Goal: Task Accomplishment & Management: Manage account settings

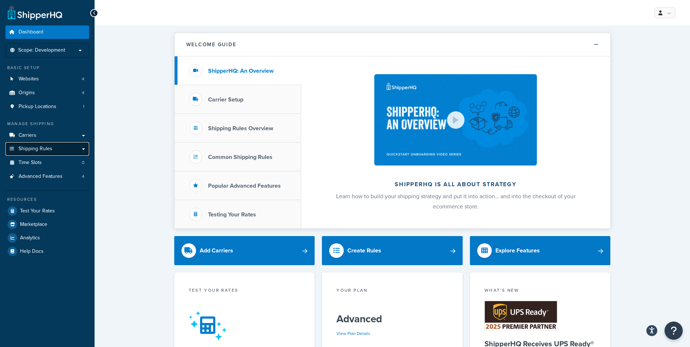
click at [76, 148] on link "Shipping Rules" at bounding box center [47, 148] width 84 height 13
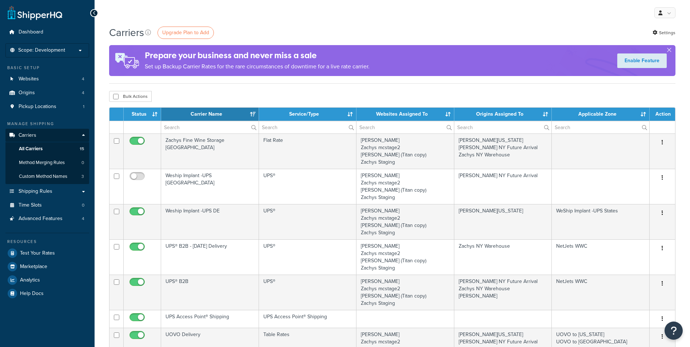
select select "15"
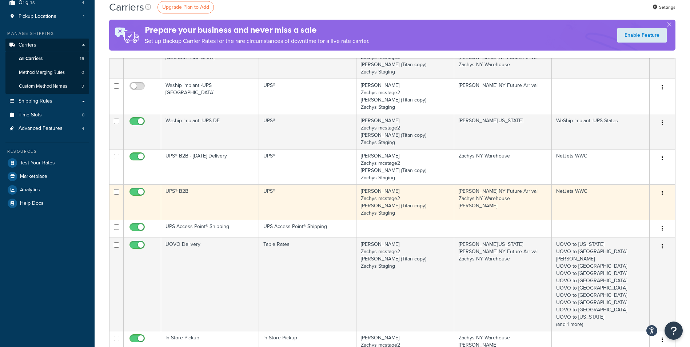
scroll to position [97, 0]
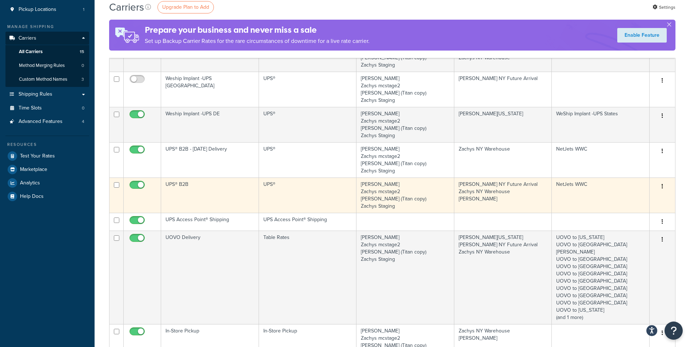
click at [423, 193] on td "Zachys DEV Zachys mcstage2 Zachys DEV (Titan copy) Zachys Staging" at bounding box center [405, 194] width 98 height 35
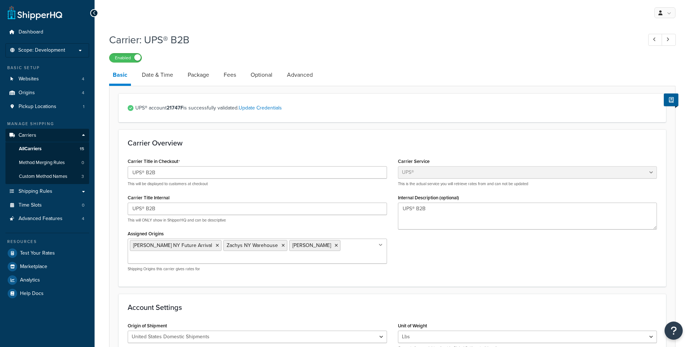
select select "ups"
select select "3"
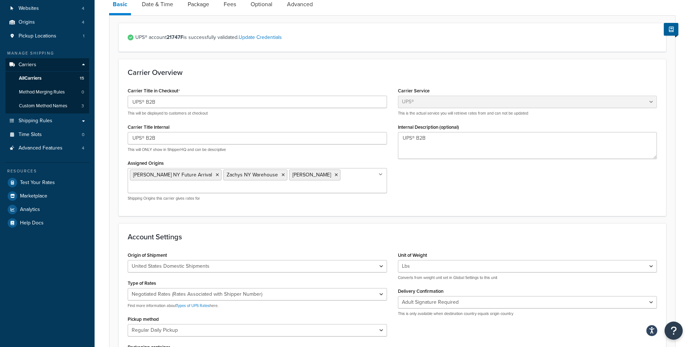
scroll to position [73, 0]
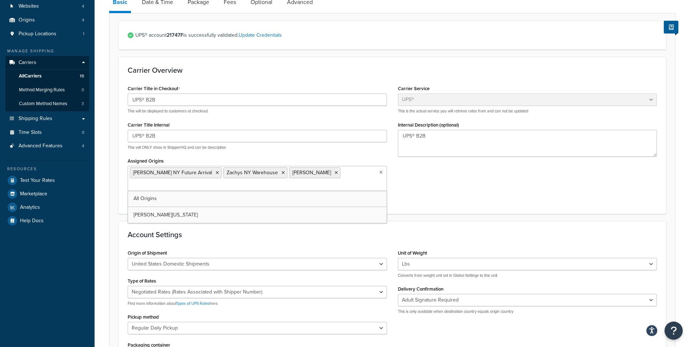
click at [194, 181] on input "Assigned Origins" at bounding box center [162, 185] width 64 height 8
click at [451, 175] on div "Carrier Title in Checkout UPS® B2B This will be displayed to customers at check…" at bounding box center [392, 143] width 540 height 121
click at [153, 7] on link "Date & Time" at bounding box center [157, 1] width 39 height 17
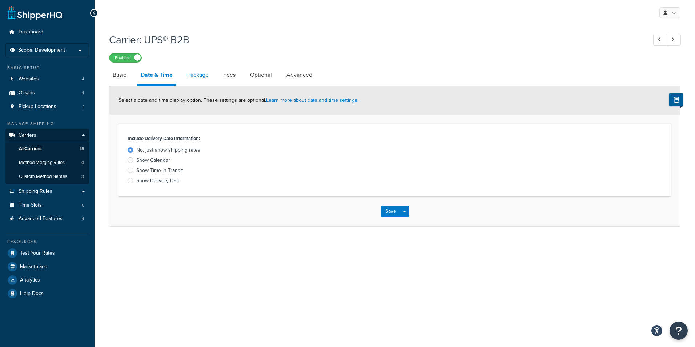
click at [200, 76] on link "Package" at bounding box center [198, 74] width 29 height 17
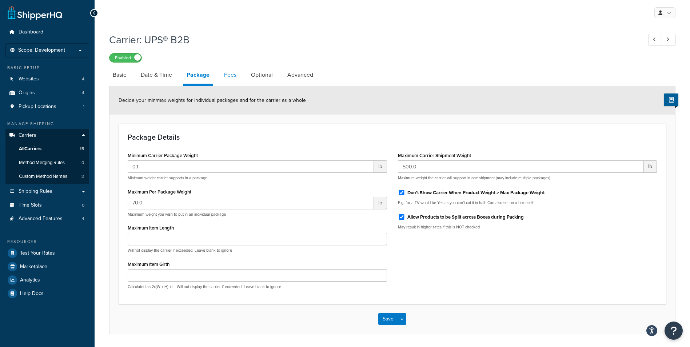
click at [228, 75] on link "Fees" at bounding box center [230, 74] width 20 height 17
select select "AFTER"
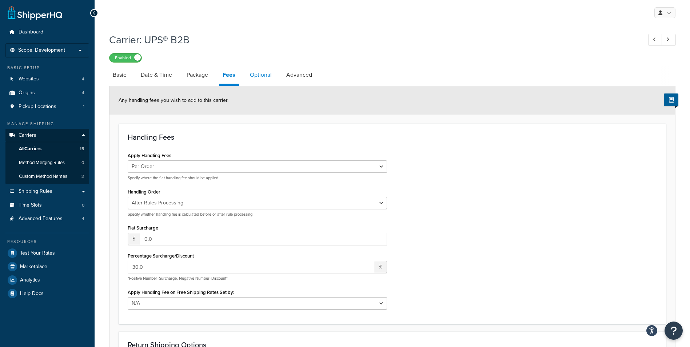
click at [257, 71] on link "Optional" at bounding box center [260, 74] width 29 height 17
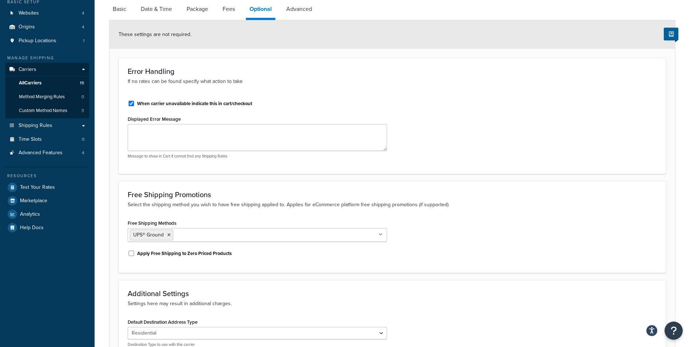
scroll to position [50, 0]
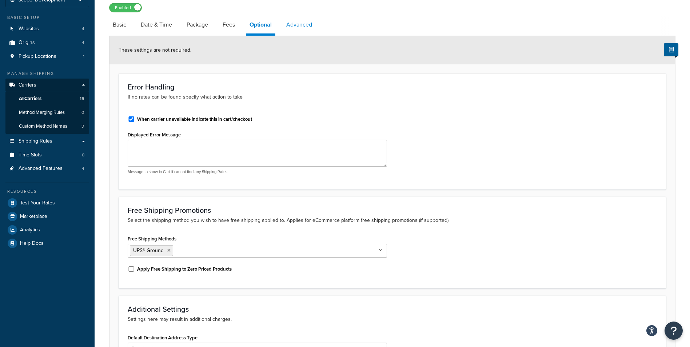
click at [302, 25] on link "Advanced" at bounding box center [298, 24] width 33 height 17
select select "false"
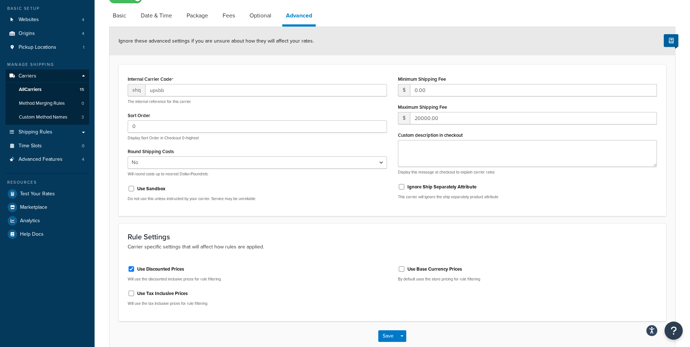
scroll to position [3, 0]
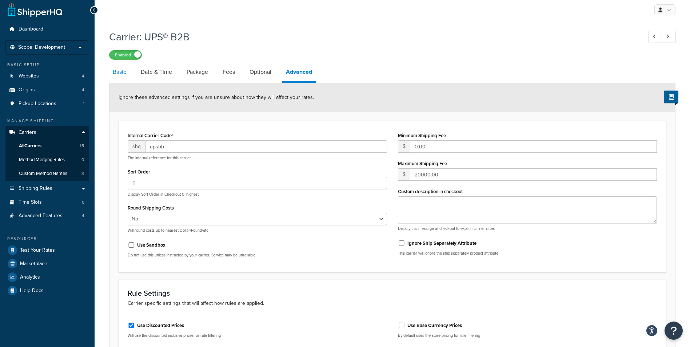
click at [126, 77] on link "Basic" at bounding box center [119, 71] width 21 height 17
select select "ups"
select select "3"
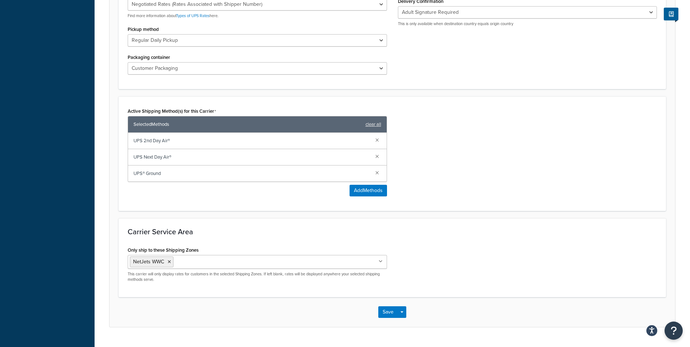
scroll to position [366, 0]
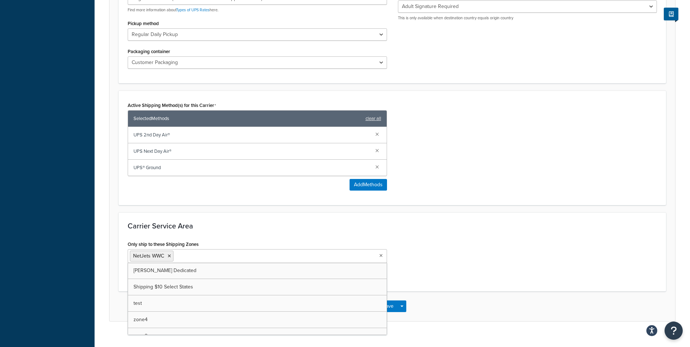
click at [254, 250] on ul "NetJets WWC" at bounding box center [257, 256] width 259 height 14
click at [503, 239] on div "Only ship to these Shipping Zones NetJets WWC Zachys Dedicated Shipping $10 Sel…" at bounding box center [392, 260] width 540 height 43
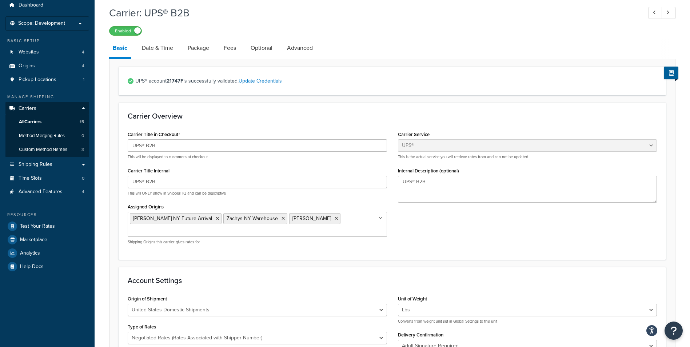
scroll to position [0, 0]
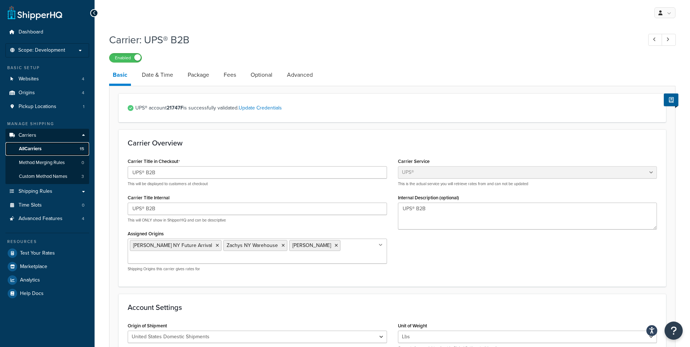
click at [40, 148] on span "All Carriers" at bounding box center [30, 149] width 23 height 6
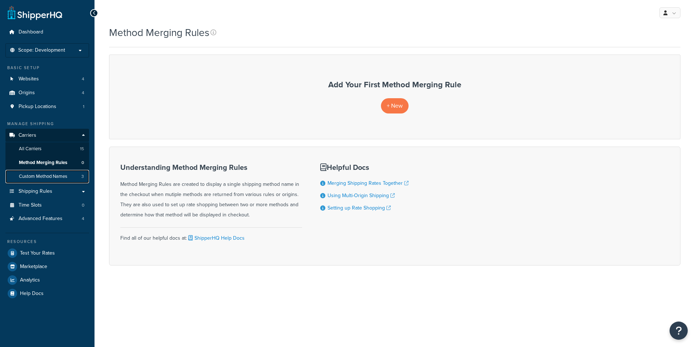
click at [48, 176] on span "Custom Method Names" at bounding box center [43, 176] width 48 height 6
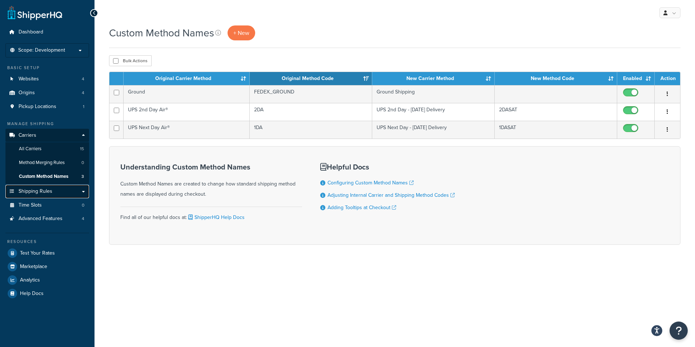
click at [48, 193] on span "Shipping Rules" at bounding box center [36, 191] width 34 height 6
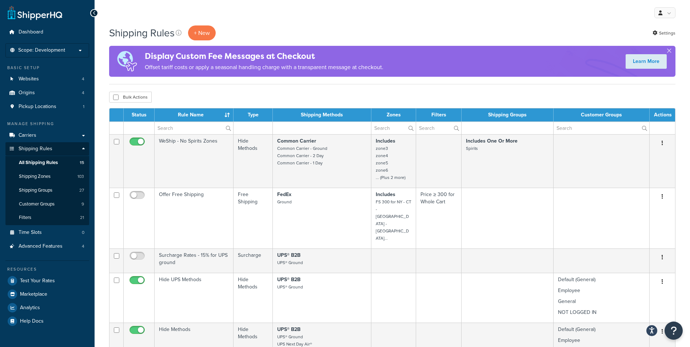
drag, startPoint x: 296, startPoint y: 126, endPoint x: 300, endPoint y: 131, distance: 6.5
click at [296, 126] on td at bounding box center [322, 127] width 99 height 13
click at [300, 128] on td at bounding box center [322, 127] width 99 height 13
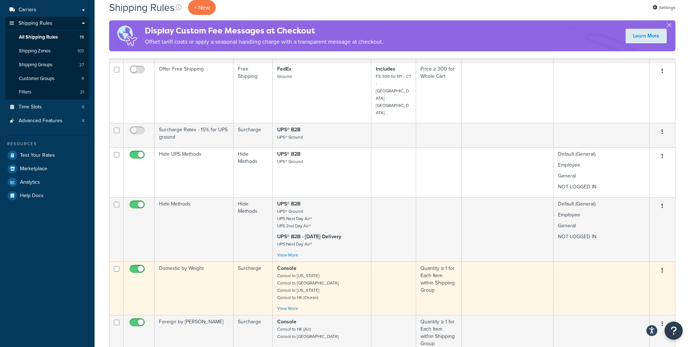
scroll to position [145, 0]
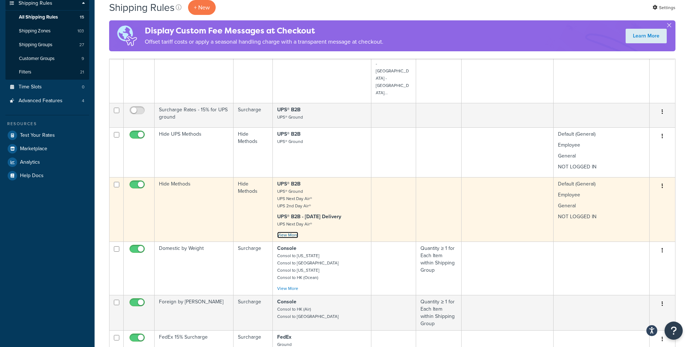
click at [291, 232] on link "View More" at bounding box center [287, 235] width 21 height 7
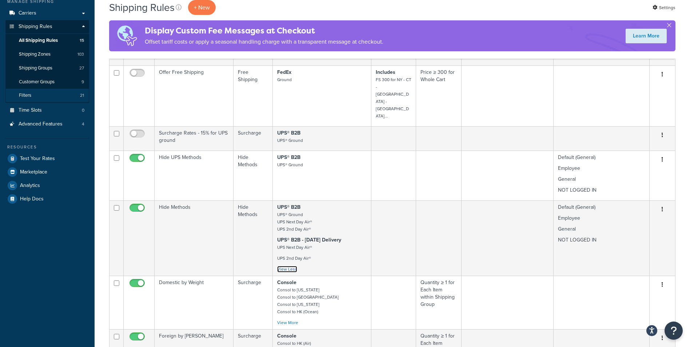
scroll to position [121, 0]
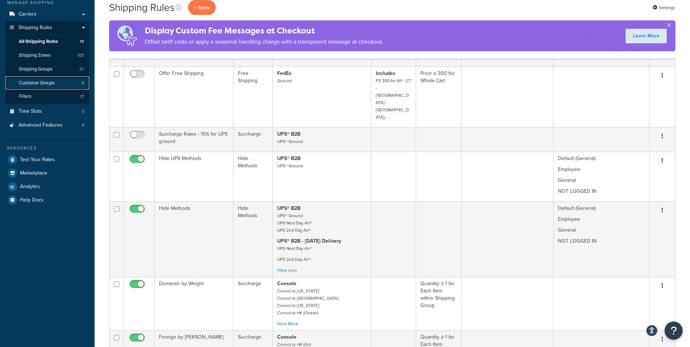
click at [59, 80] on link "Customer Groups 9" at bounding box center [47, 82] width 84 height 13
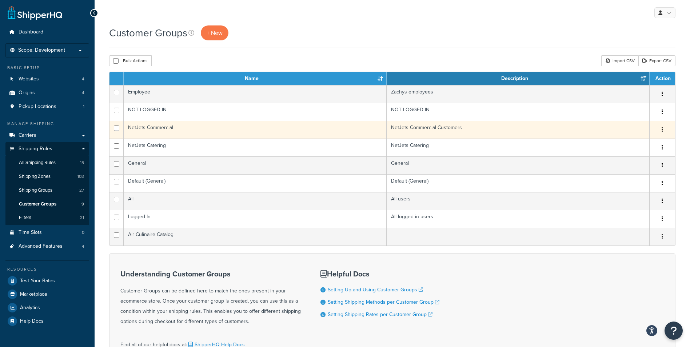
click at [662, 130] on icon "button" at bounding box center [661, 129] width 1 height 5
click at [634, 140] on link "Edit" at bounding box center [632, 144] width 57 height 15
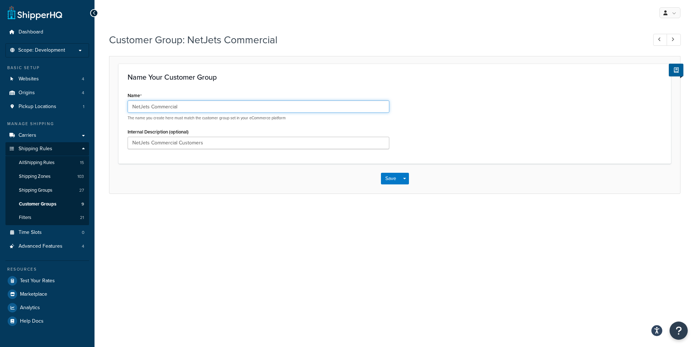
click at [193, 105] on input "NetJets Commercial" at bounding box center [259, 106] width 262 height 12
click at [50, 202] on span "Customer Groups" at bounding box center [37, 204] width 37 height 6
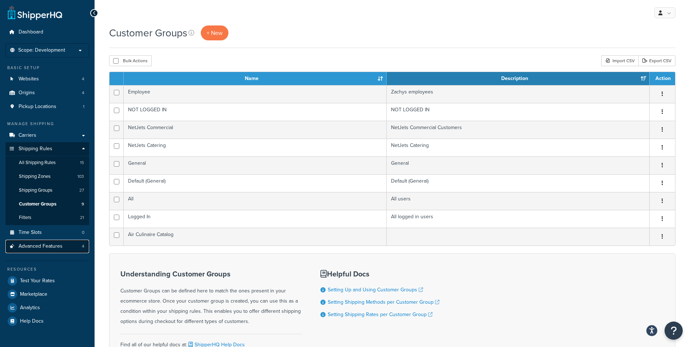
click at [60, 247] on span "Advanced Features" at bounding box center [41, 246] width 44 height 6
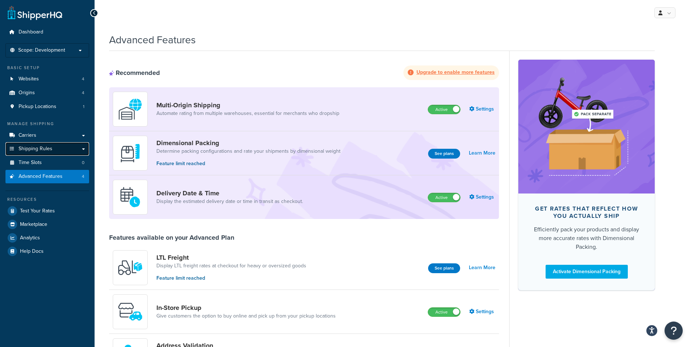
click at [45, 149] on span "Shipping Rules" at bounding box center [36, 149] width 34 height 6
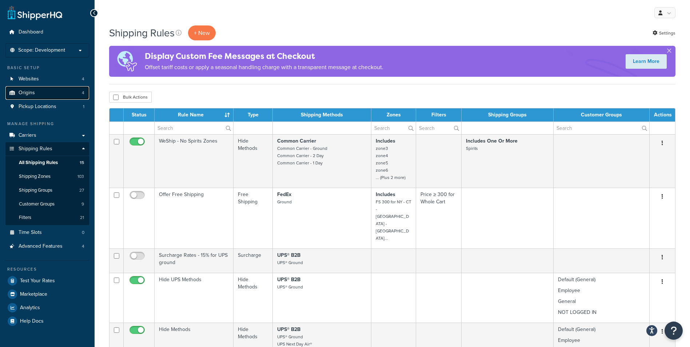
click at [51, 92] on link "Origins 4" at bounding box center [47, 92] width 84 height 13
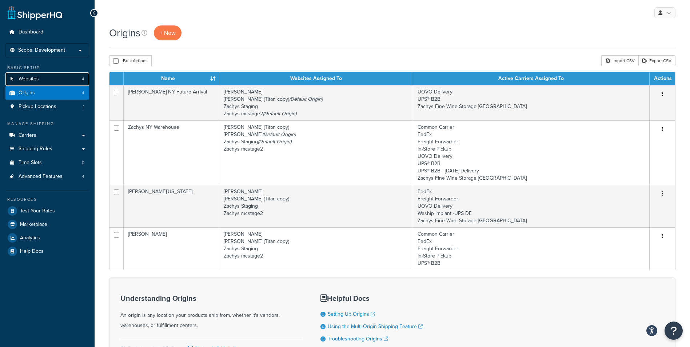
click at [58, 80] on link "Websites 4" at bounding box center [47, 78] width 84 height 13
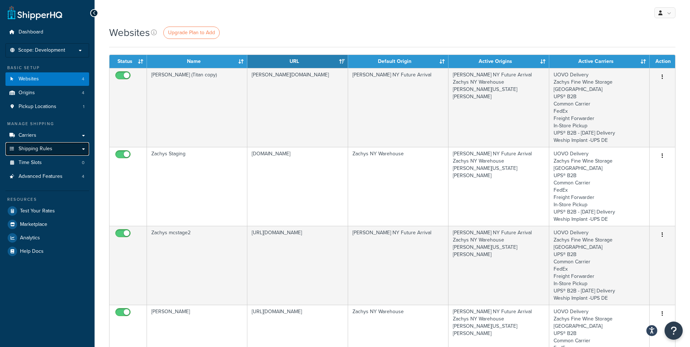
click at [55, 150] on link "Shipping Rules" at bounding box center [47, 148] width 84 height 13
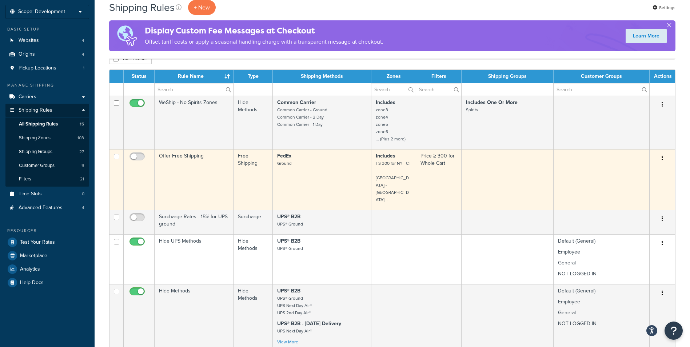
scroll to position [48, 0]
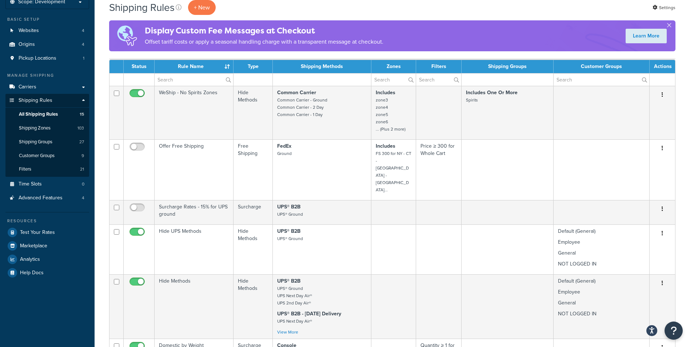
click at [295, 77] on td at bounding box center [322, 79] width 99 height 13
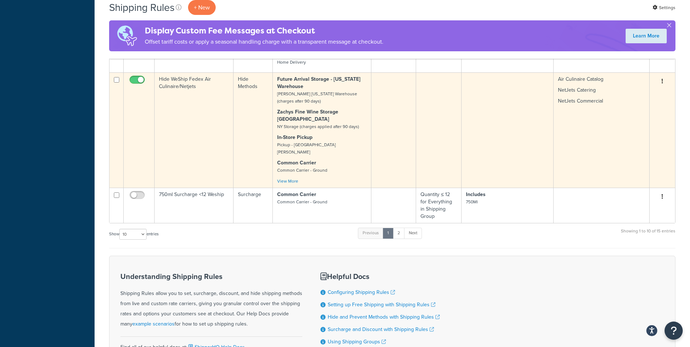
scroll to position [388, 0]
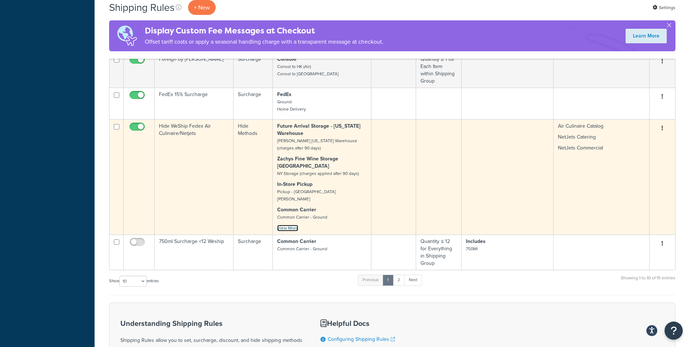
click at [289, 225] on link "View More" at bounding box center [287, 228] width 21 height 7
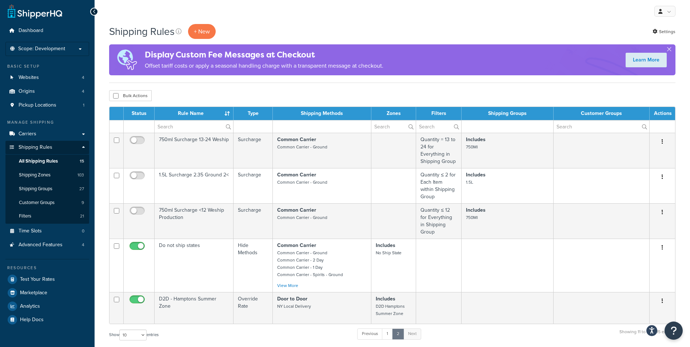
scroll to position [0, 0]
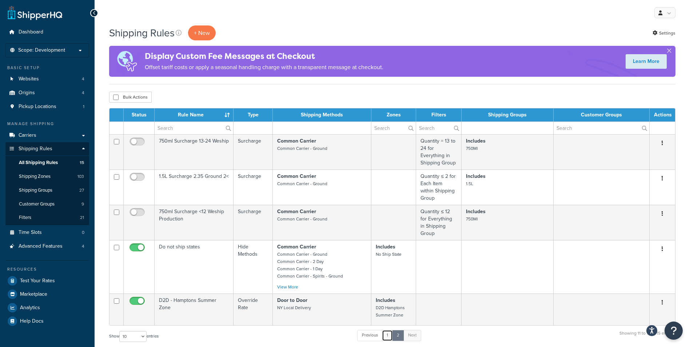
click at [390, 330] on link "1" at bounding box center [387, 335] width 11 height 11
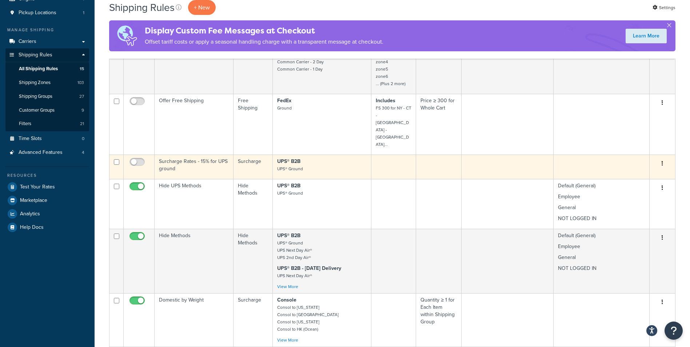
scroll to position [36, 0]
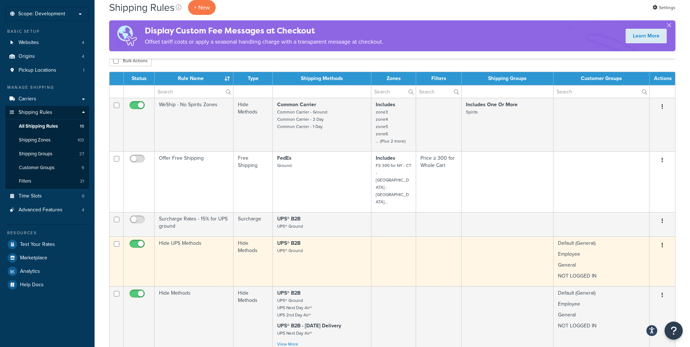
click at [661, 242] on icon "button" at bounding box center [661, 244] width 1 height 5
click at [636, 252] on link "Edit" at bounding box center [637, 259] width 57 height 15
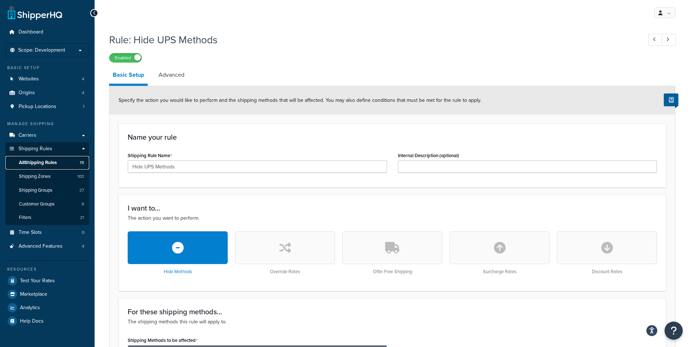
click at [65, 161] on link "All Shipping Rules 15" at bounding box center [47, 162] width 84 height 13
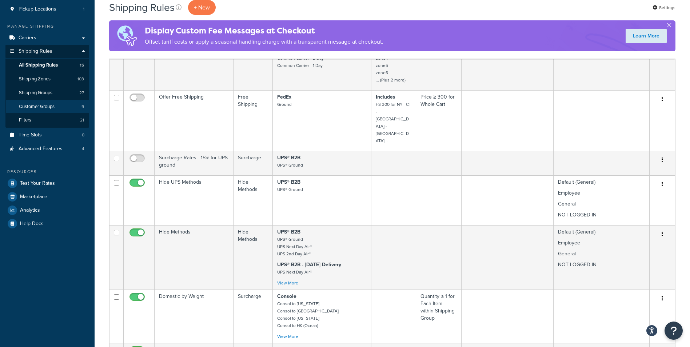
scroll to position [97, 0]
click at [51, 105] on span "Customer Groups" at bounding box center [37, 107] width 36 height 6
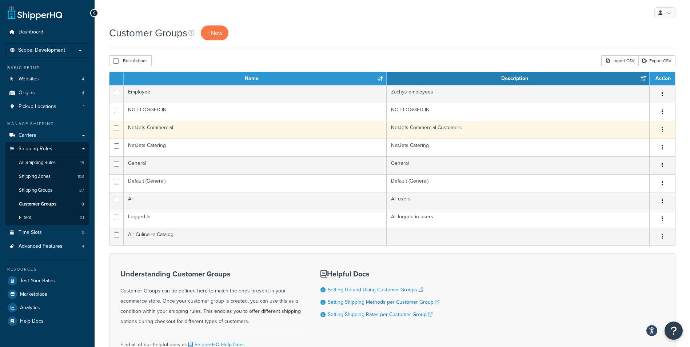
click at [660, 128] on button "button" at bounding box center [662, 130] width 10 height 12
click at [630, 144] on link "Edit" at bounding box center [632, 144] width 57 height 15
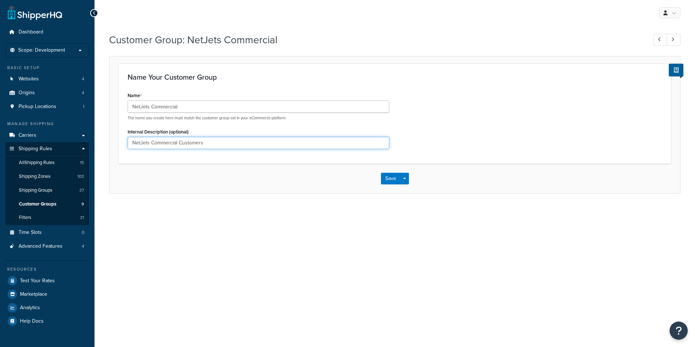
click at [202, 144] on input "NetJets Commercial Customers" at bounding box center [259, 143] width 262 height 12
click at [200, 142] on input "NetJets Commercial" at bounding box center [259, 143] width 262 height 12
click at [199, 142] on input "NetJets Commercial" at bounding box center [259, 143] width 262 height 12
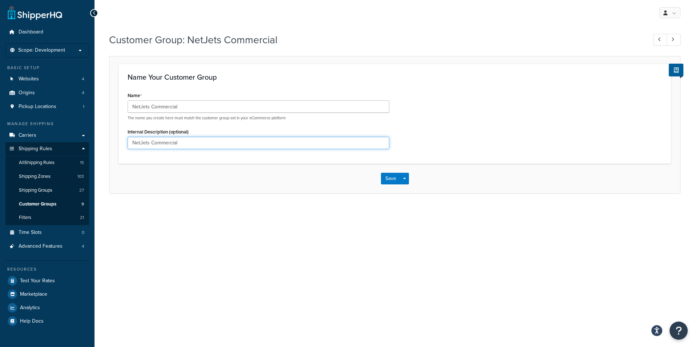
paste input "text"
type input "NetJets Commercial"
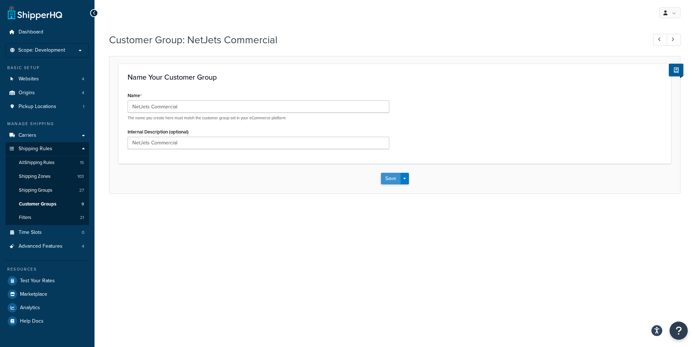
click at [390, 178] on button "Save" at bounding box center [391, 179] width 20 height 12
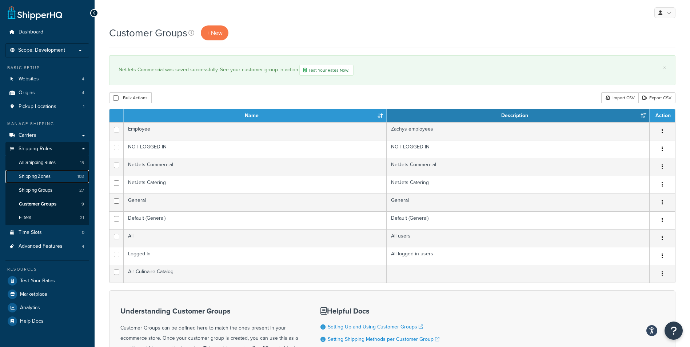
click at [57, 172] on link "Shipping Zones 103" at bounding box center [47, 176] width 84 height 13
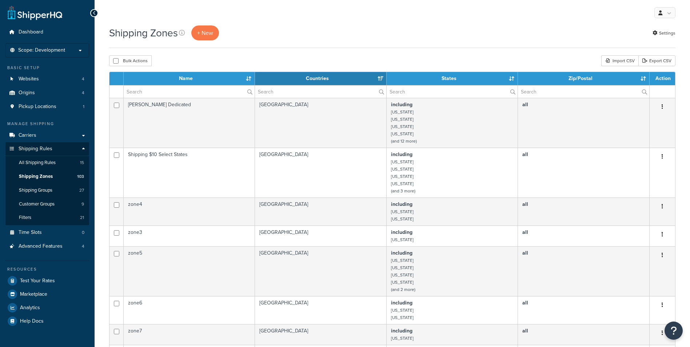
select select "15"
click at [39, 193] on link "Shipping Groups 27" at bounding box center [47, 190] width 84 height 13
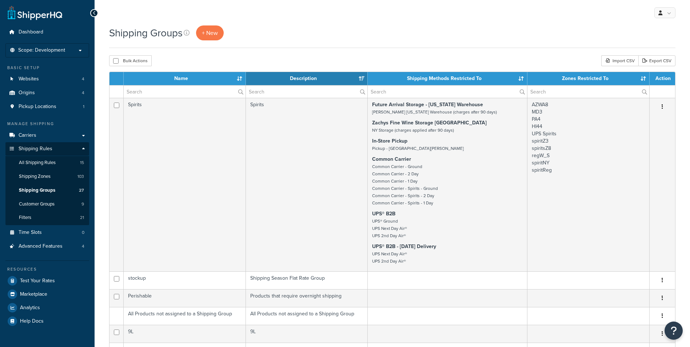
select select "15"
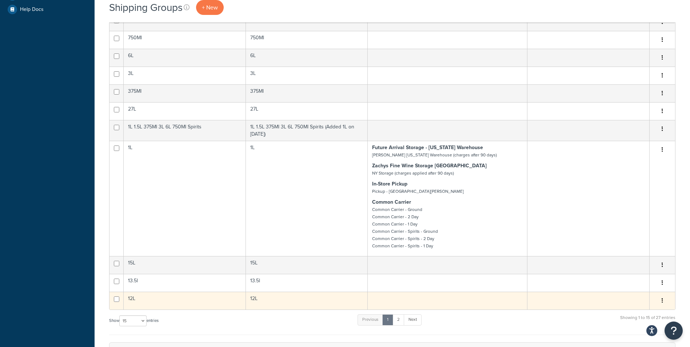
scroll to position [412, 0]
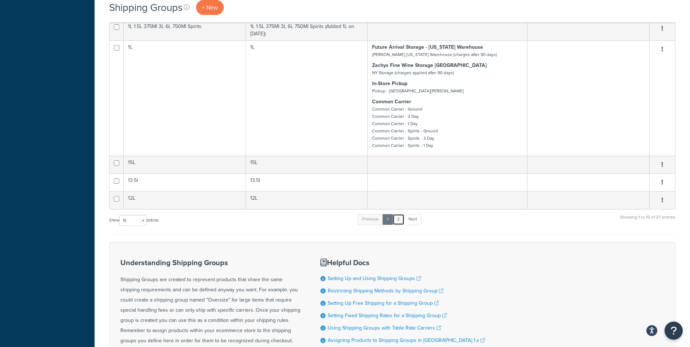
click at [400, 225] on link "2" at bounding box center [398, 219] width 12 height 11
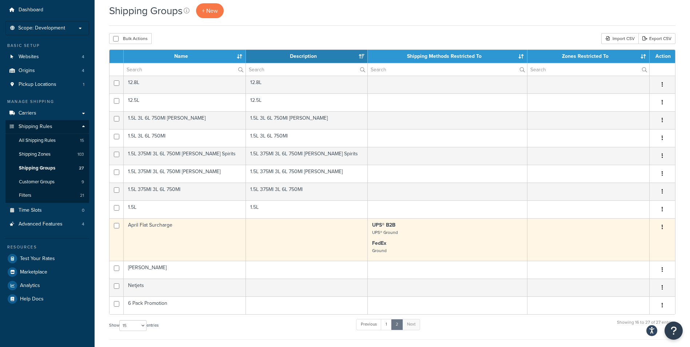
scroll to position [48, 0]
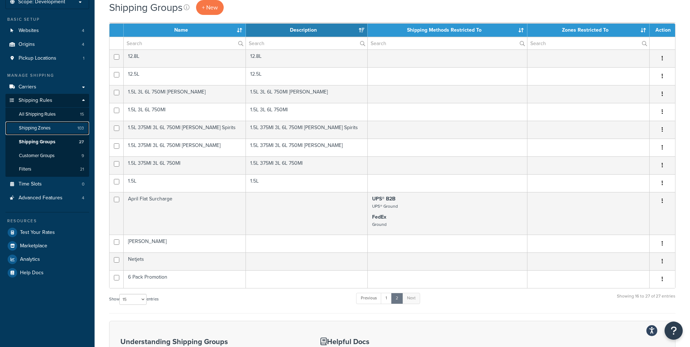
click at [46, 128] on span "Shipping Zones" at bounding box center [35, 128] width 32 height 6
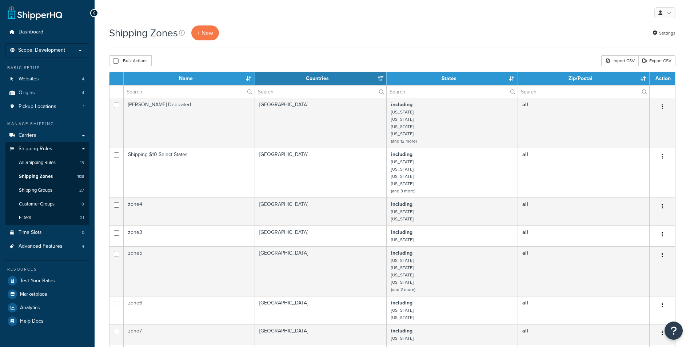
select select "15"
click at [44, 164] on span "All Shipping Rules" at bounding box center [37, 163] width 37 height 6
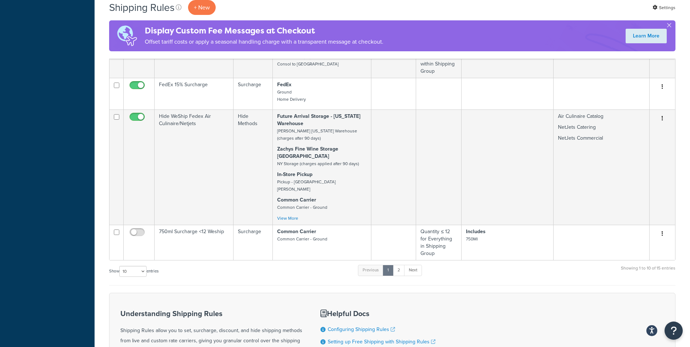
scroll to position [412, 0]
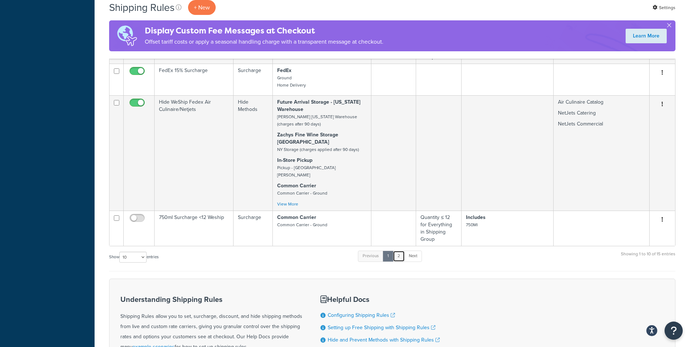
click at [402, 250] on link "2" at bounding box center [399, 255] width 12 height 11
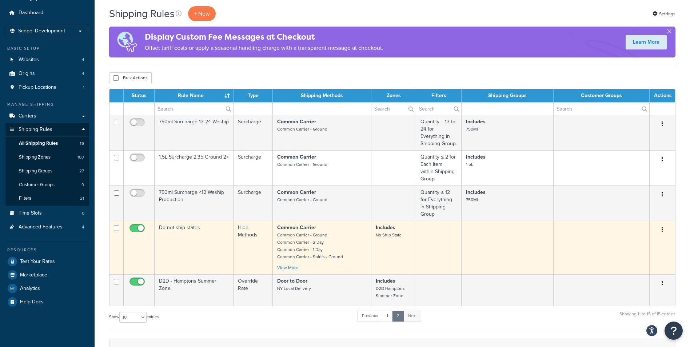
scroll to position [0, 0]
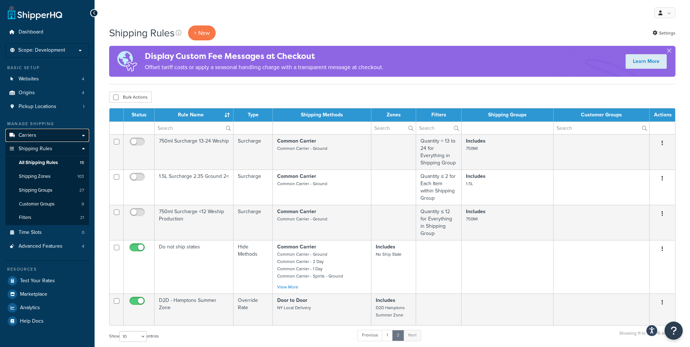
click at [52, 131] on link "Carriers" at bounding box center [47, 135] width 84 height 13
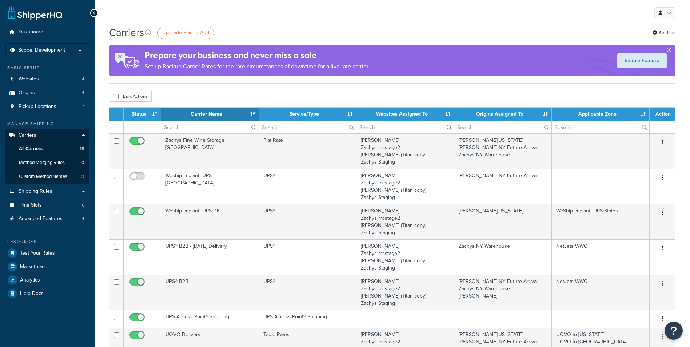
select select "15"
click at [37, 188] on span "Shipping Rules" at bounding box center [36, 191] width 34 height 6
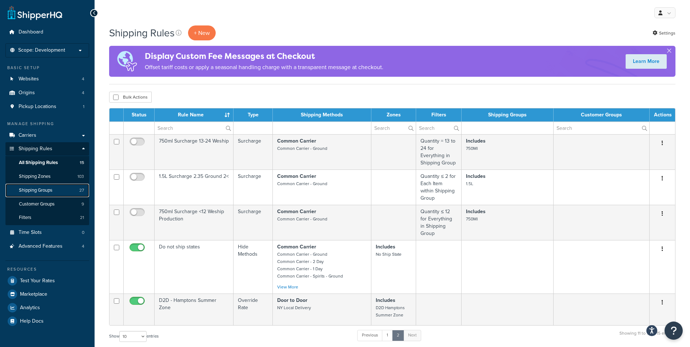
click at [48, 188] on span "Shipping Groups" at bounding box center [35, 190] width 33 height 6
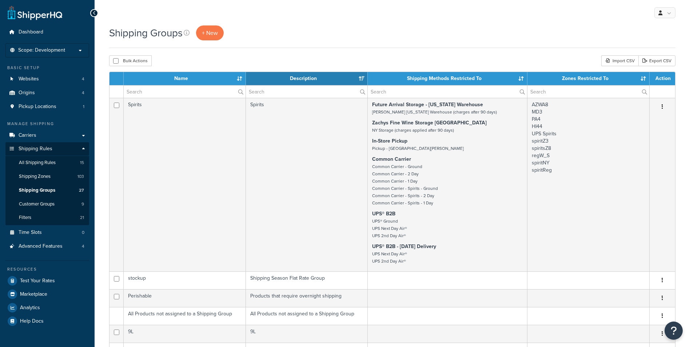
select select "15"
click at [49, 163] on span "All Shipping Rules" at bounding box center [37, 163] width 37 height 6
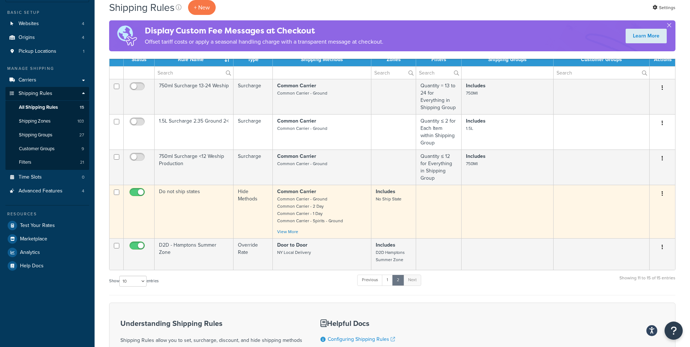
scroll to position [24, 0]
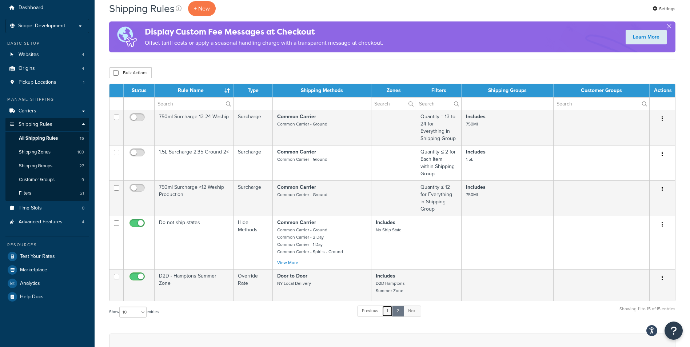
click at [388, 305] on link "1" at bounding box center [387, 310] width 11 height 11
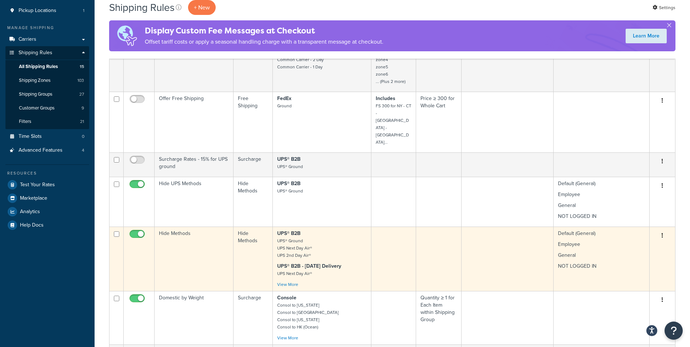
scroll to position [97, 0]
click at [137, 230] on input "checkbox" at bounding box center [138, 234] width 20 height 9
checkbox input "false"
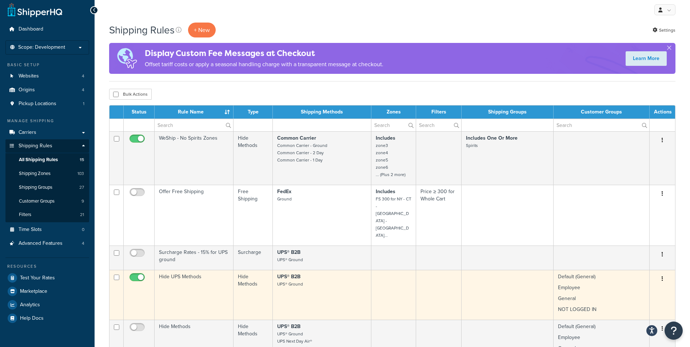
scroll to position [0, 0]
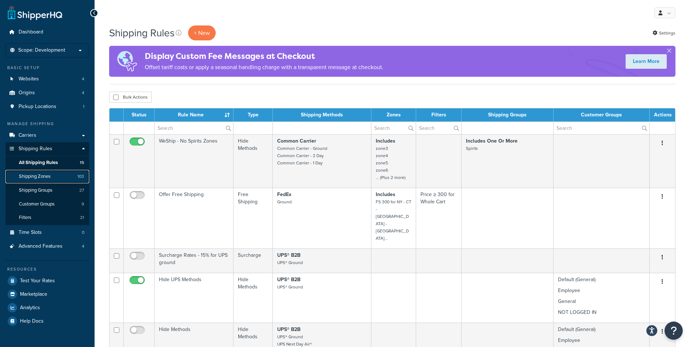
click at [42, 177] on span "Shipping Zones" at bounding box center [35, 176] width 32 height 6
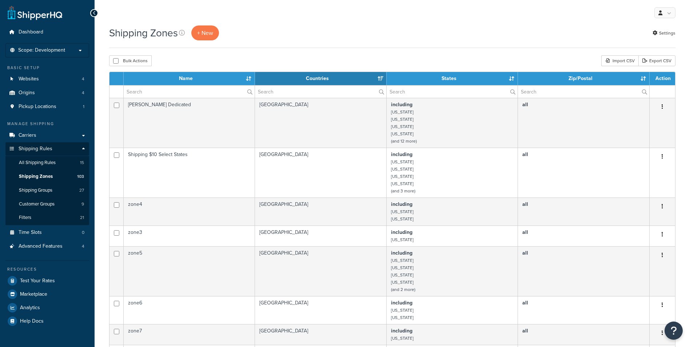
select select "15"
click at [45, 166] on link "All Shipping Rules 15" at bounding box center [47, 162] width 84 height 13
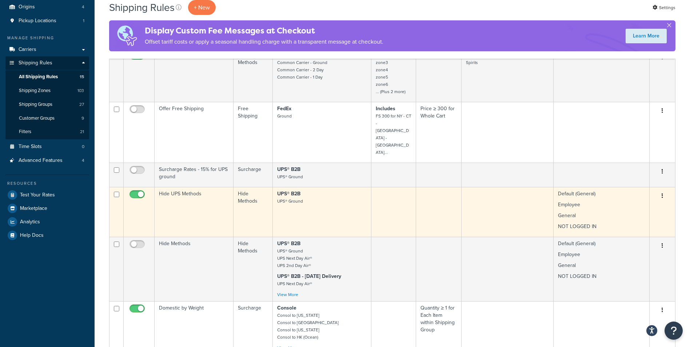
scroll to position [97, 0]
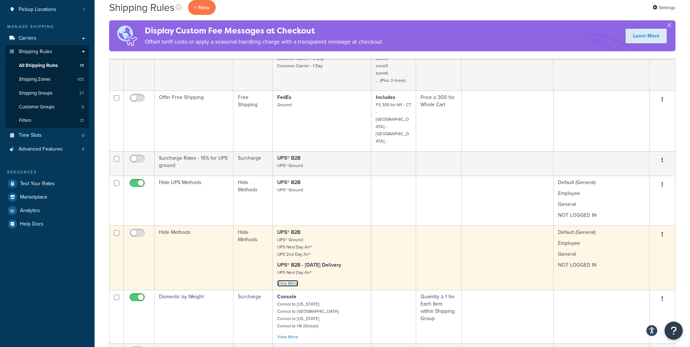
click at [289, 280] on link "View More" at bounding box center [287, 283] width 21 height 7
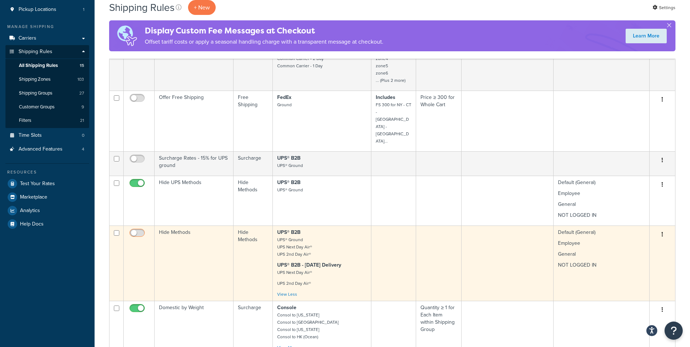
click at [138, 230] on input "checkbox" at bounding box center [138, 234] width 20 height 9
checkbox input "true"
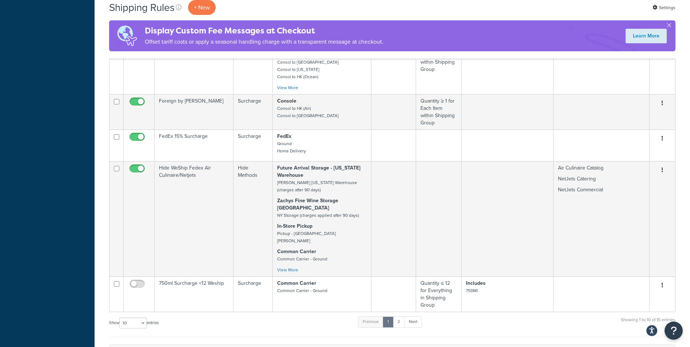
scroll to position [461, 0]
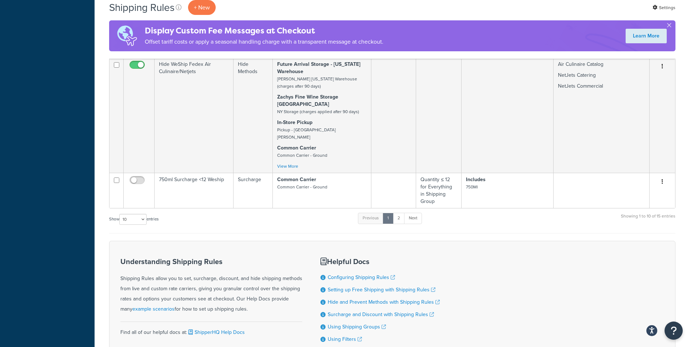
click at [313, 193] on form "Status Rule Name Type Shipping Methods Zones Filters Shipping Groups Customer G…" at bounding box center [392, 9] width 566 height 724
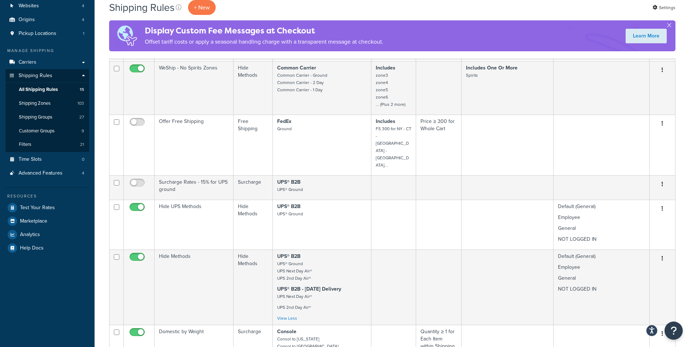
scroll to position [73, 0]
click at [44, 115] on span "Shipping Groups" at bounding box center [35, 117] width 33 height 6
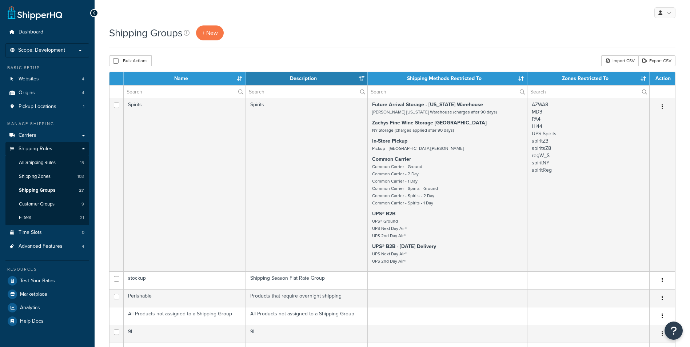
select select "15"
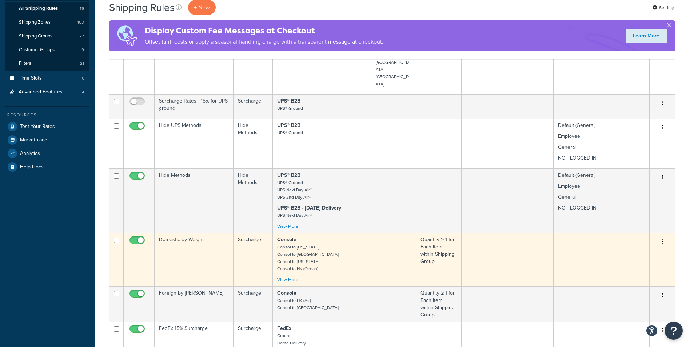
scroll to position [145, 0]
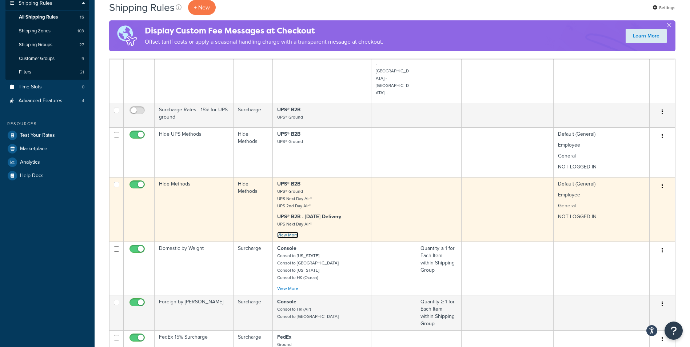
click at [289, 232] on link "View More" at bounding box center [287, 235] width 21 height 7
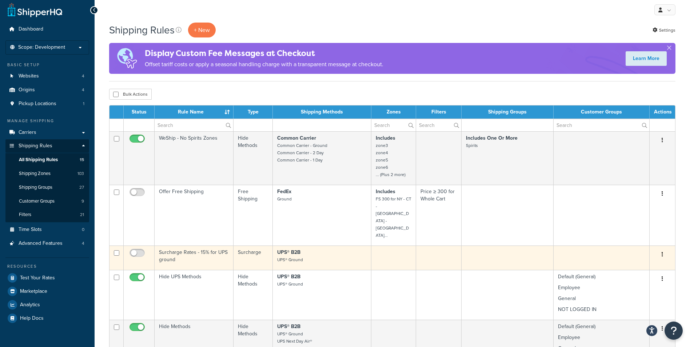
scroll to position [0, 0]
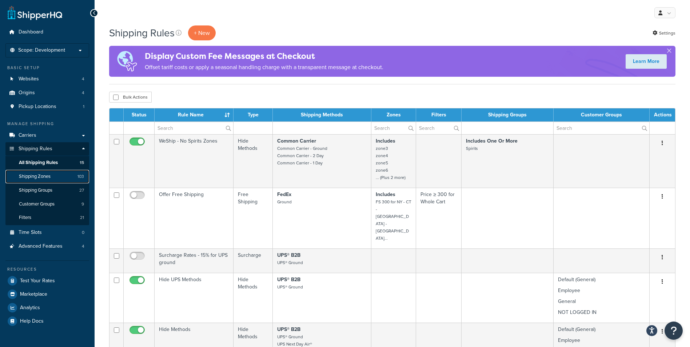
click at [43, 178] on span "Shipping Zones" at bounding box center [35, 176] width 32 height 6
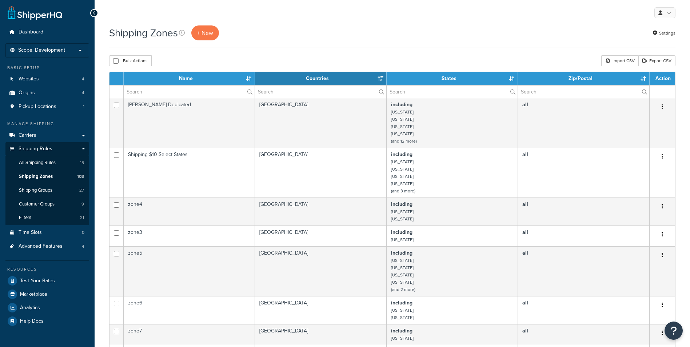
select select "15"
drag, startPoint x: 0, startPoint y: 0, endPoint x: 46, endPoint y: 188, distance: 193.8
click at [46, 188] on span "Shipping Groups" at bounding box center [35, 190] width 33 height 6
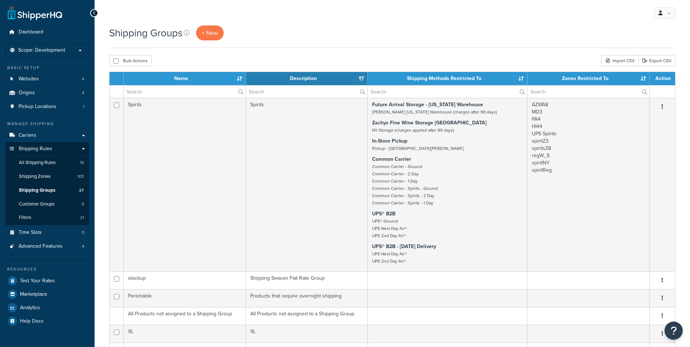
select select "15"
click at [45, 177] on span "Shipping Zones" at bounding box center [35, 176] width 32 height 6
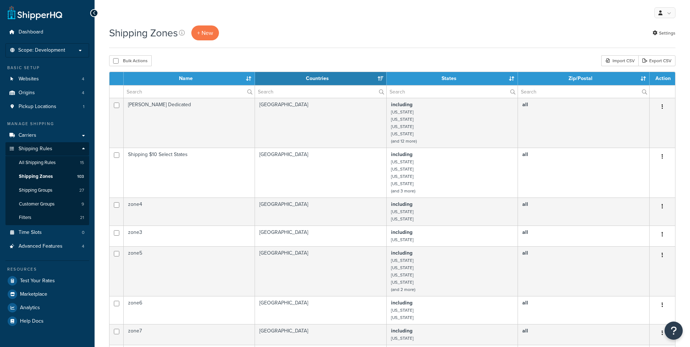
select select "15"
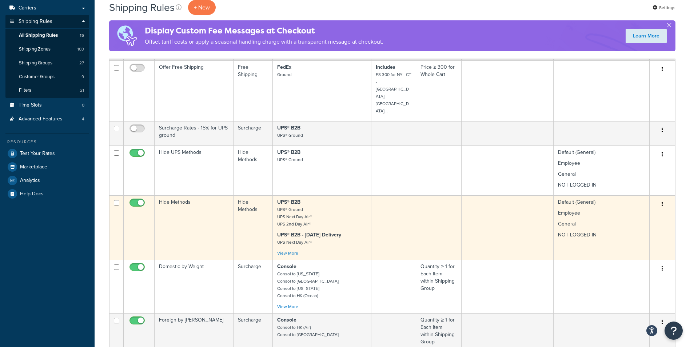
scroll to position [145, 0]
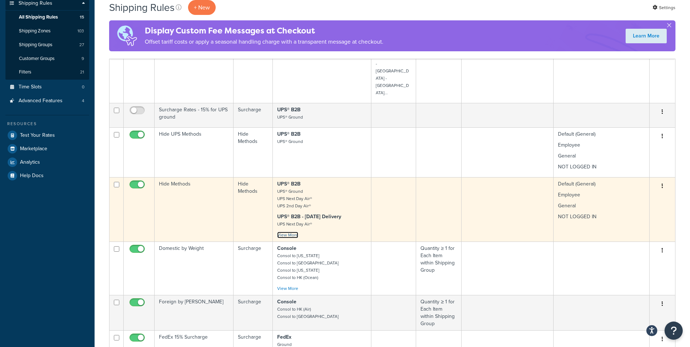
click at [287, 232] on link "View More" at bounding box center [287, 235] width 21 height 7
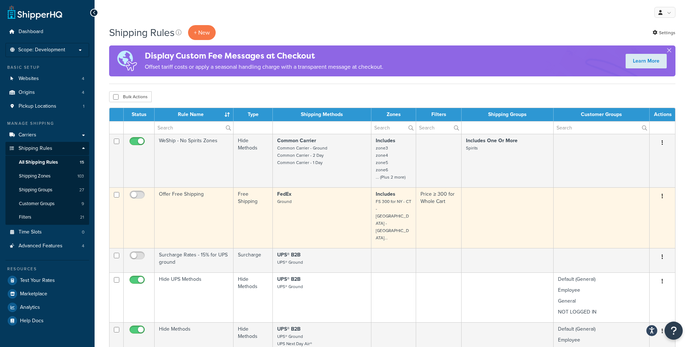
scroll to position [0, 0]
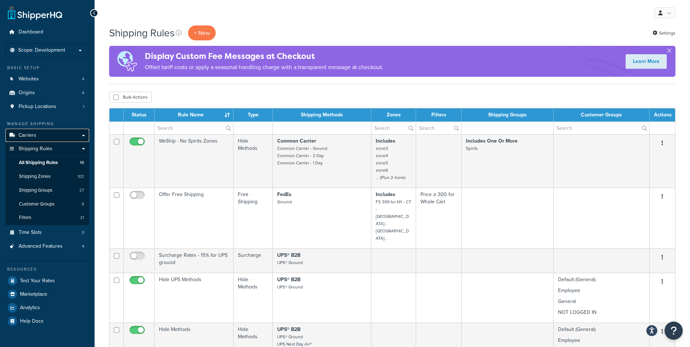
click at [32, 137] on span "Carriers" at bounding box center [28, 135] width 18 height 6
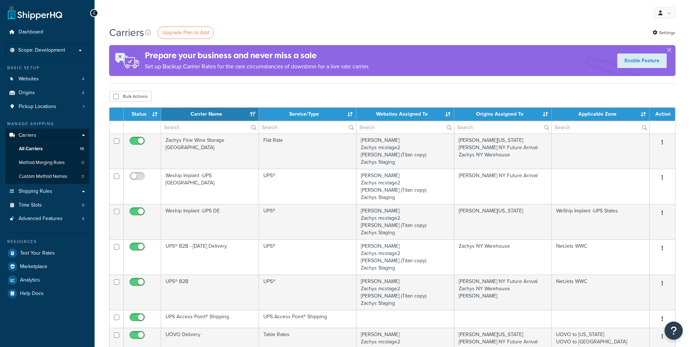
select select "15"
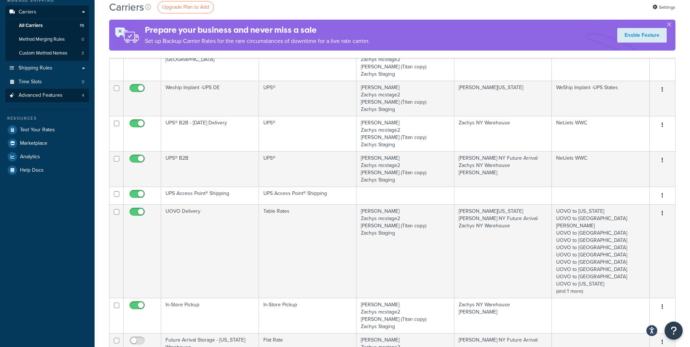
scroll to position [73, 0]
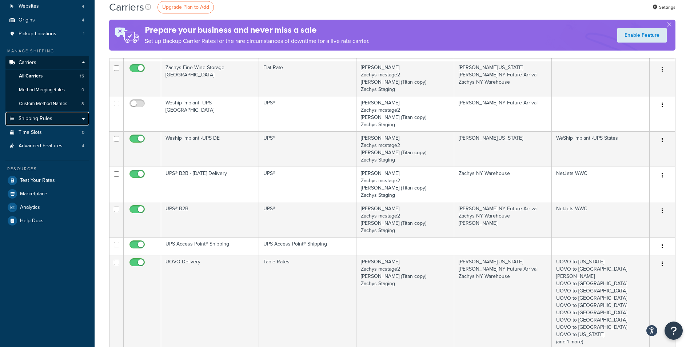
click at [56, 120] on link "Shipping Rules" at bounding box center [47, 118] width 84 height 13
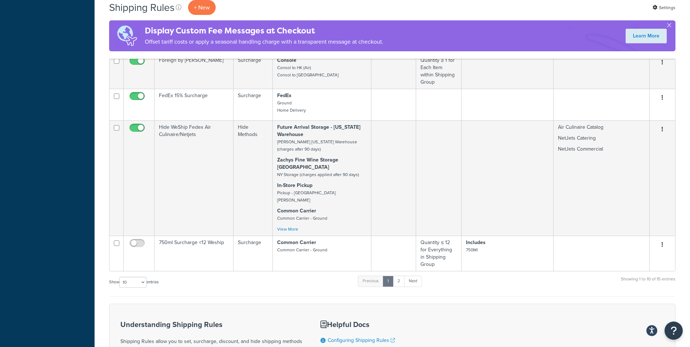
scroll to position [388, 0]
click at [400, 274] on link "2" at bounding box center [399, 279] width 12 height 11
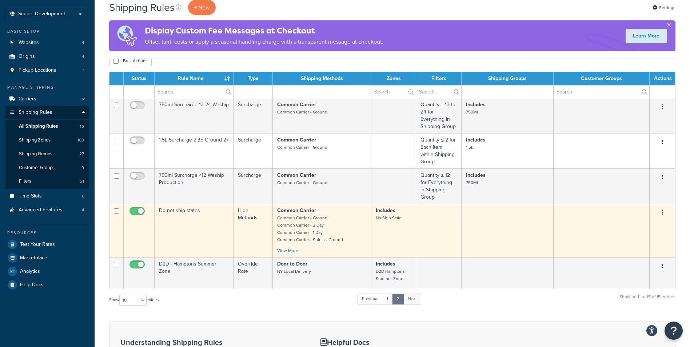
scroll to position [0, 0]
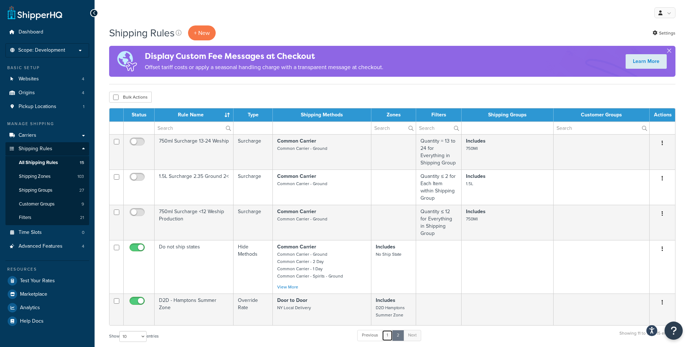
click at [385, 330] on link "1" at bounding box center [387, 335] width 11 height 11
